Goal: Find specific page/section: Find specific page/section

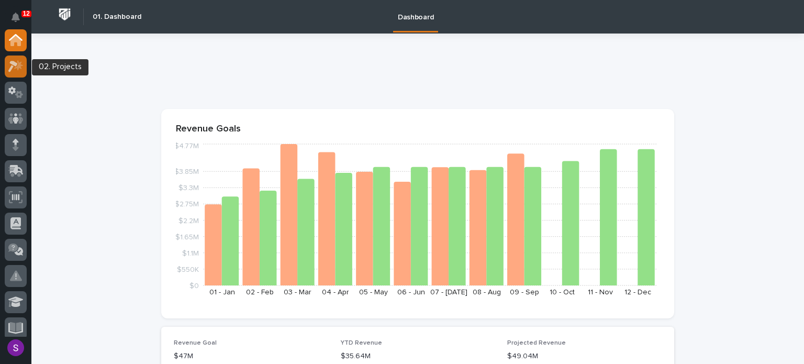
click at [10, 63] on icon at bounding box center [15, 66] width 15 height 12
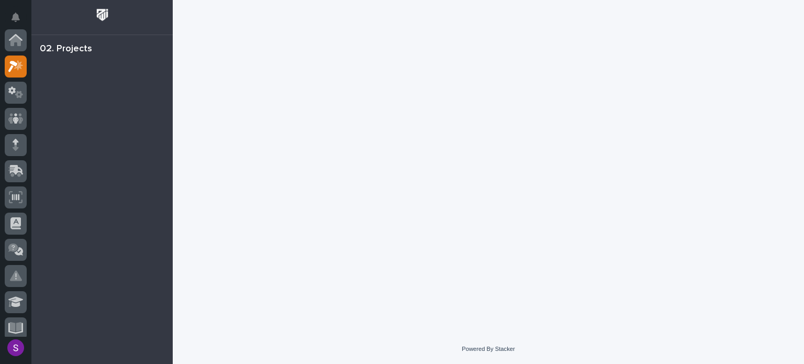
scroll to position [26, 0]
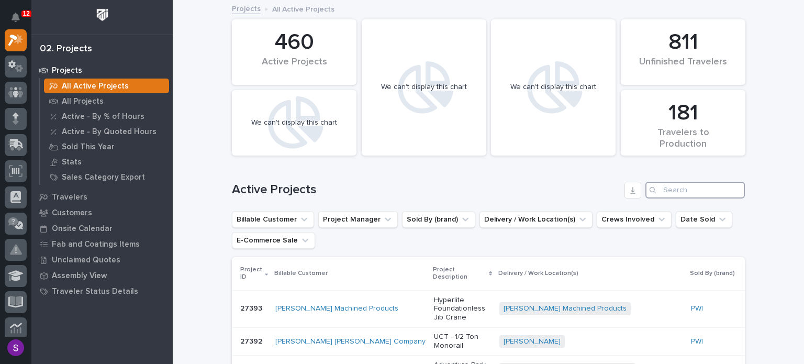
click at [685, 189] on input "Search" at bounding box center [694, 190] width 99 height 17
paste input "26117"
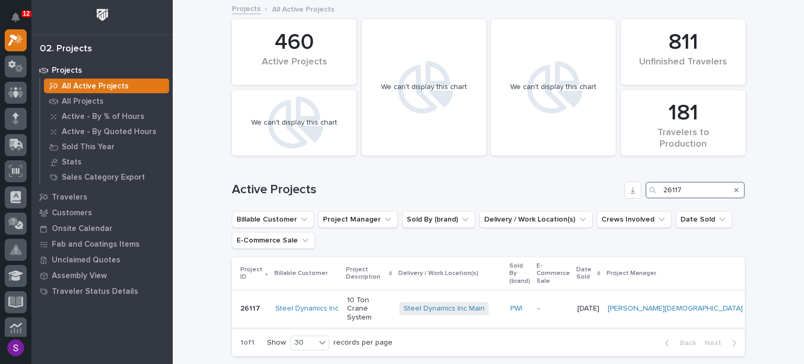
type input "26117"
click at [377, 298] on p "10 Ton Crane System" at bounding box center [369, 309] width 44 height 26
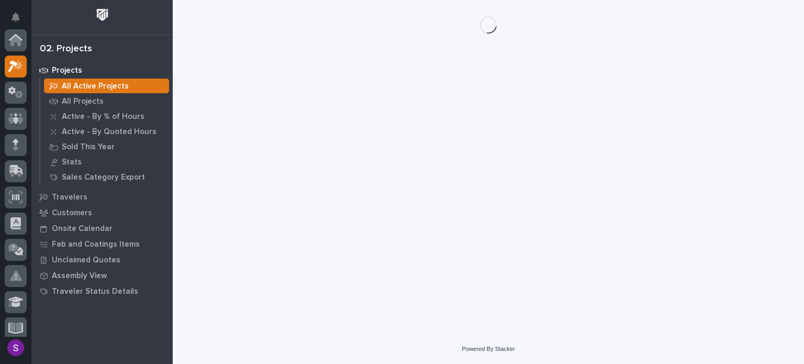
scroll to position [26, 0]
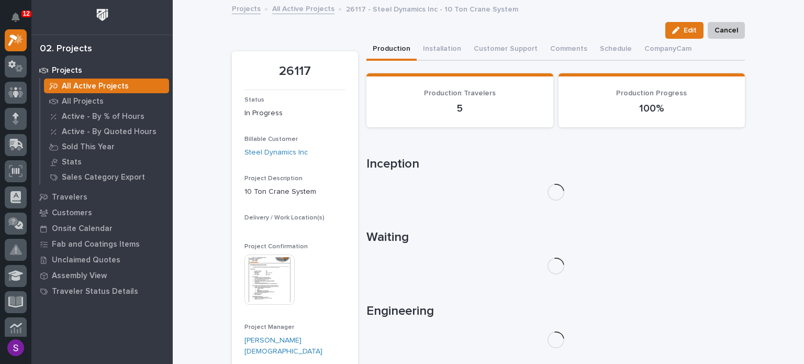
click at [255, 263] on div "Project Confirmation This file cannot be opened Download File" at bounding box center [294, 279] width 101 height 72
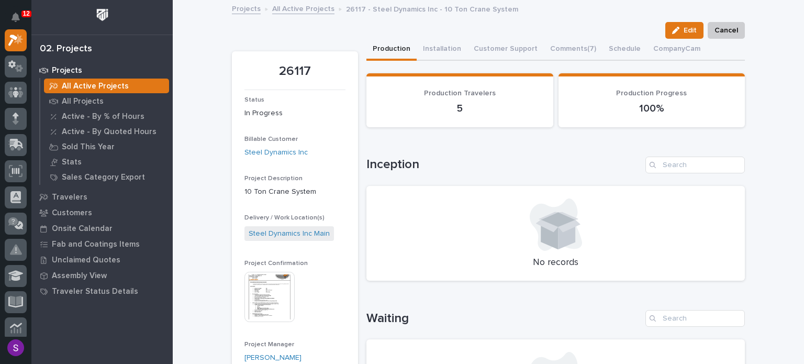
click at [271, 280] on img at bounding box center [269, 297] width 50 height 50
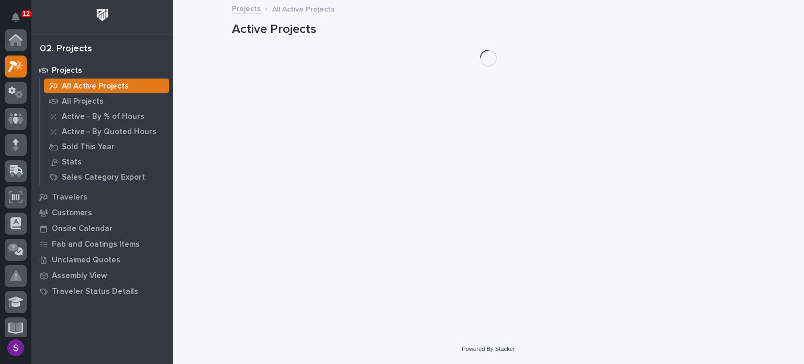
scroll to position [26, 0]
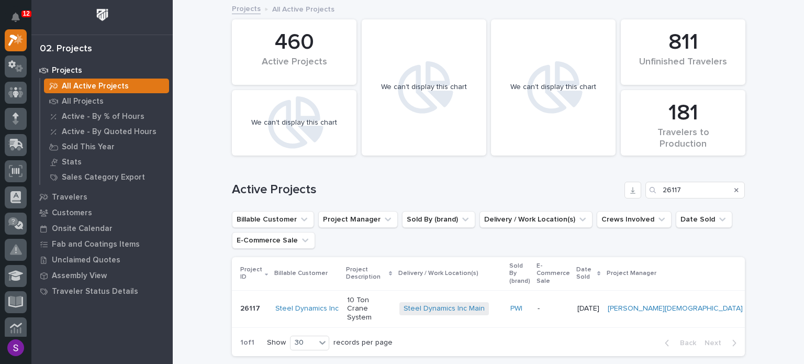
click at [381, 296] on p "10 Ton Crane System" at bounding box center [369, 309] width 44 height 26
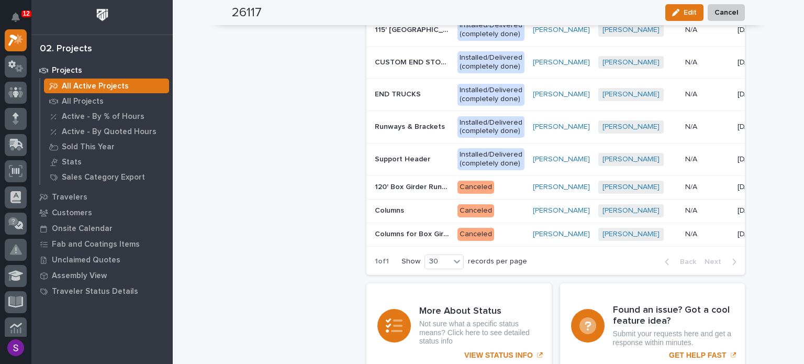
scroll to position [785, 0]
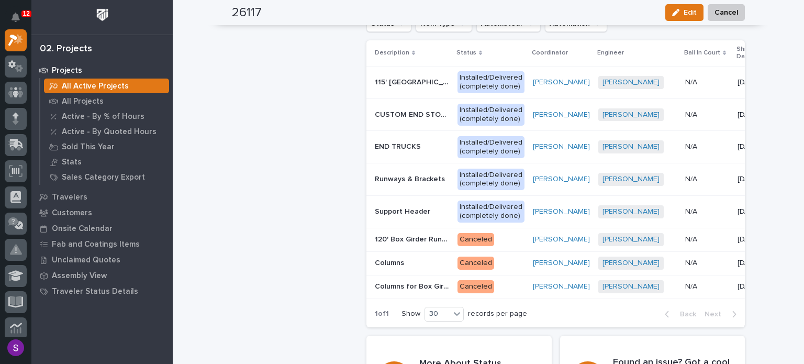
click at [465, 234] on p "Canceled" at bounding box center [491, 239] width 67 height 13
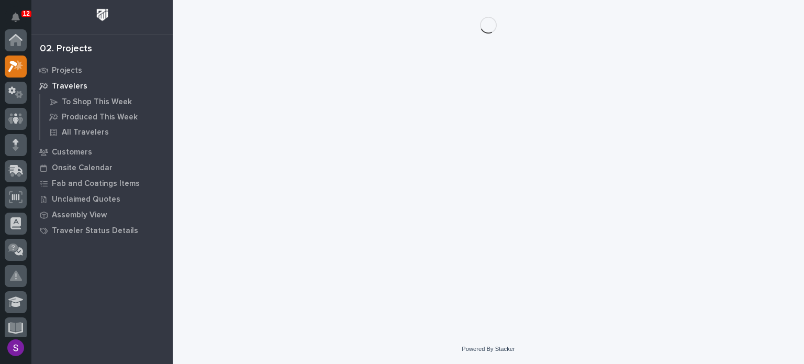
scroll to position [26, 0]
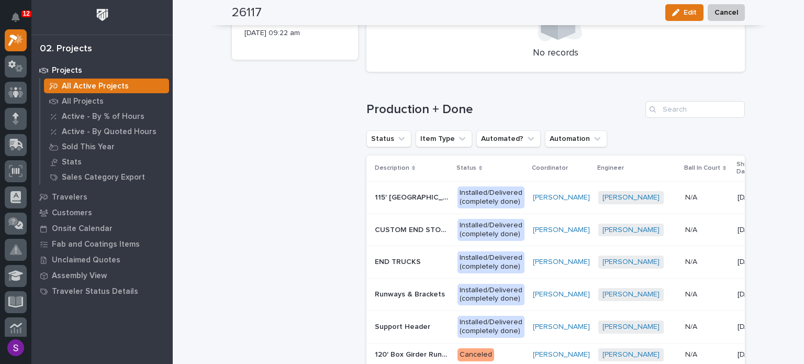
scroll to position [733, 0]
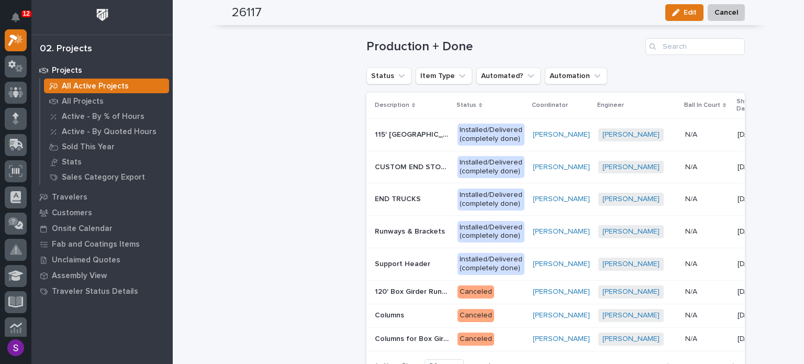
click at [533, 142] on div "[PERSON_NAME]" at bounding box center [561, 134] width 57 height 17
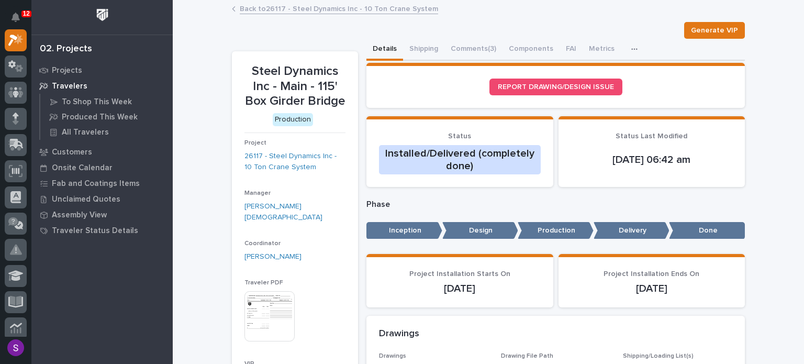
click at [473, 43] on button "Comments (3)" at bounding box center [473, 50] width 58 height 22
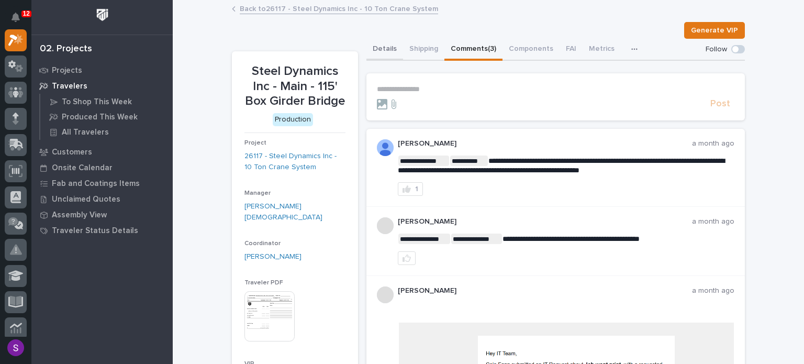
click at [385, 47] on button "Details" at bounding box center [384, 50] width 37 height 22
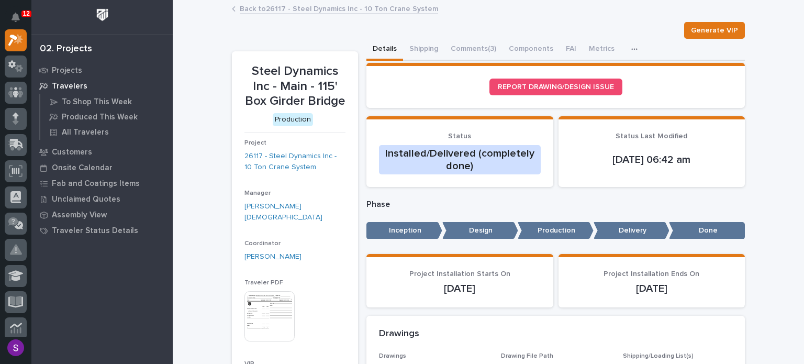
click at [253, 5] on link "Back to 26117 - Steel Dynamics Inc - 10 Ton Crane System" at bounding box center [339, 8] width 198 height 12
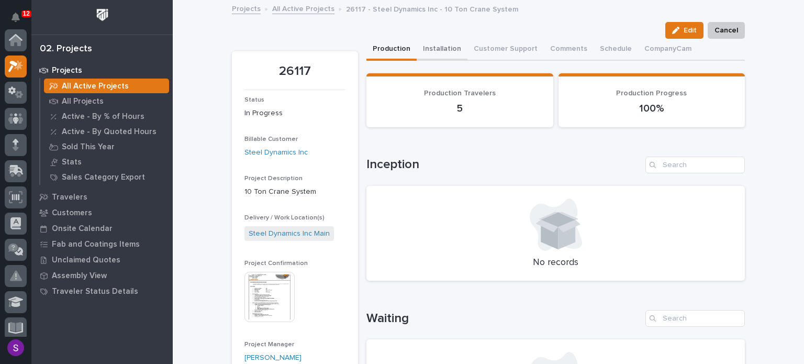
scroll to position [26, 0]
click at [259, 295] on img at bounding box center [269, 297] width 50 height 50
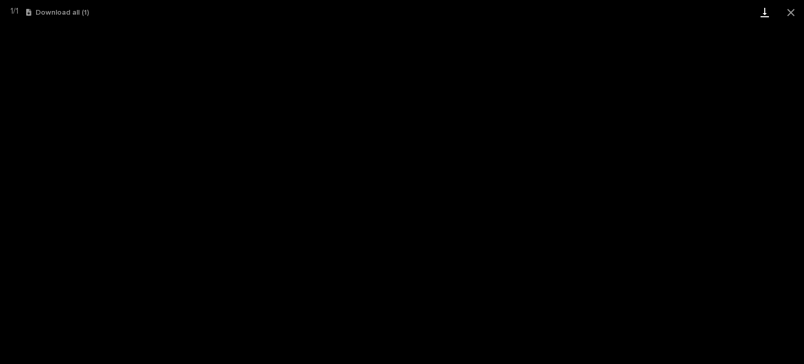
click at [792, 8] on button "Close gallery" at bounding box center [791, 12] width 26 height 25
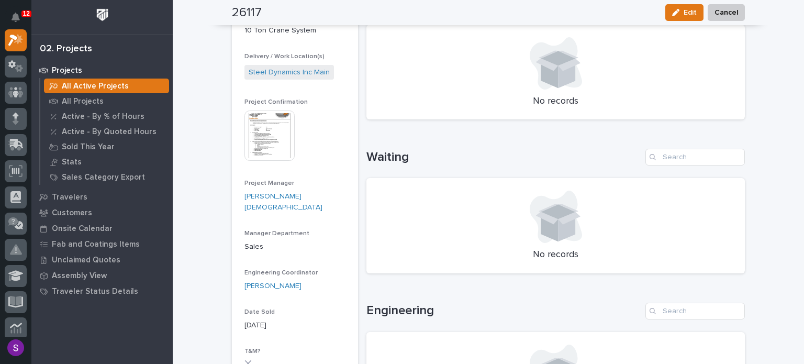
scroll to position [153, 0]
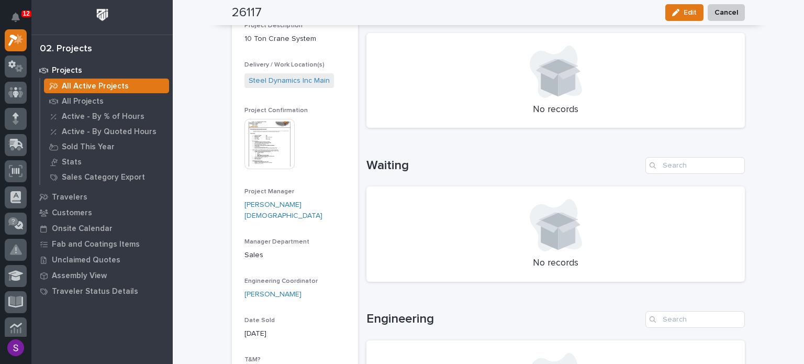
click at [273, 144] on img at bounding box center [269, 144] width 50 height 50
